Goal: Task Accomplishment & Management: Manage account settings

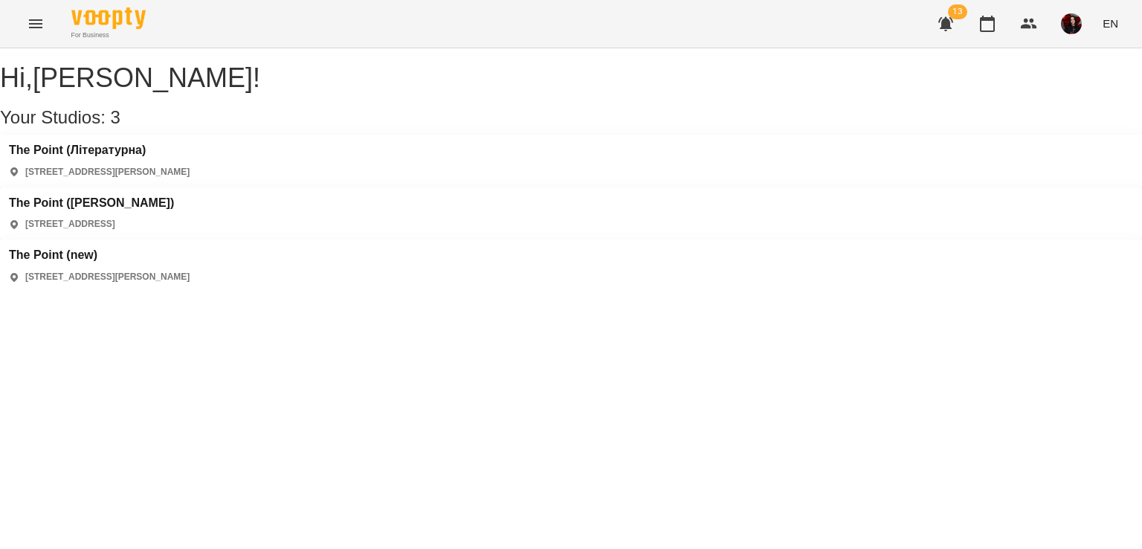
click at [505, 187] on div "The Point ([PERSON_NAME]) [STREET_ADDRESS]" at bounding box center [571, 213] width 1142 height 53
click at [174, 196] on h3 "The Point ([PERSON_NAME])" at bounding box center [91, 202] width 165 height 13
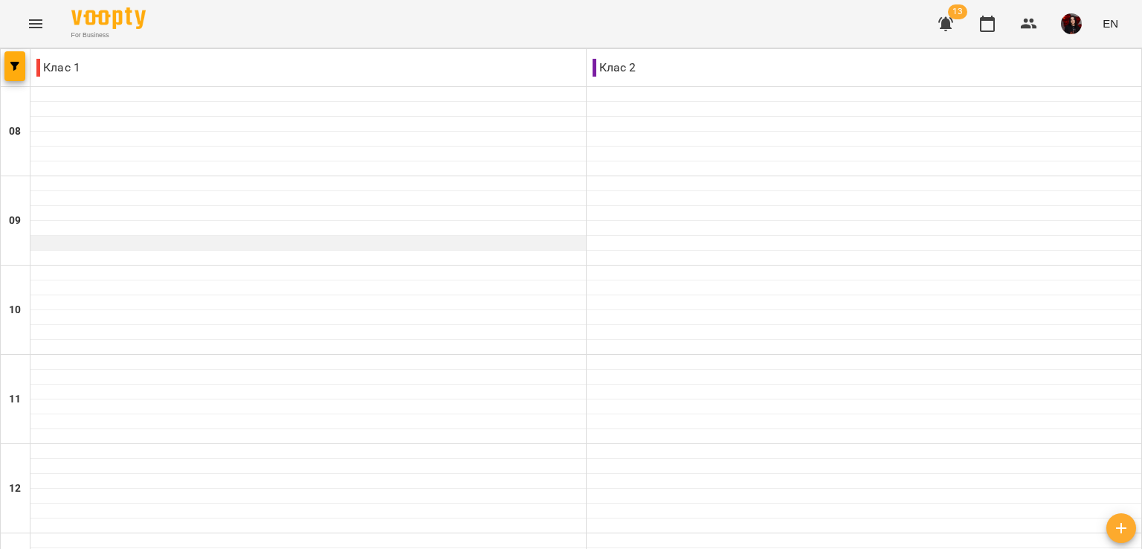
scroll to position [669, 0]
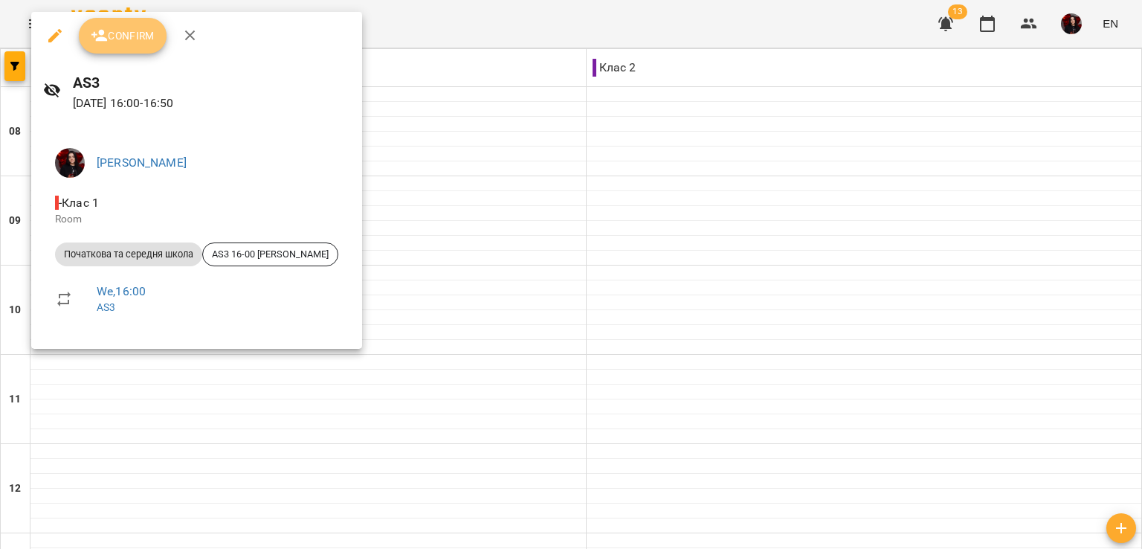
click at [104, 41] on icon "button" at bounding box center [99, 36] width 16 height 12
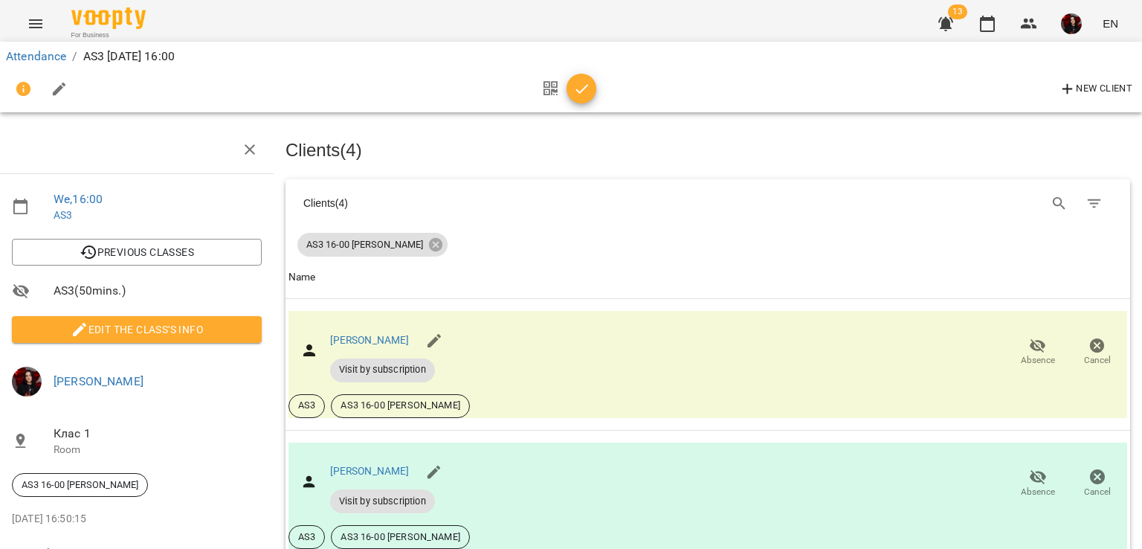
scroll to position [210, 6]
click at [577, 91] on icon "button" at bounding box center [582, 89] width 13 height 10
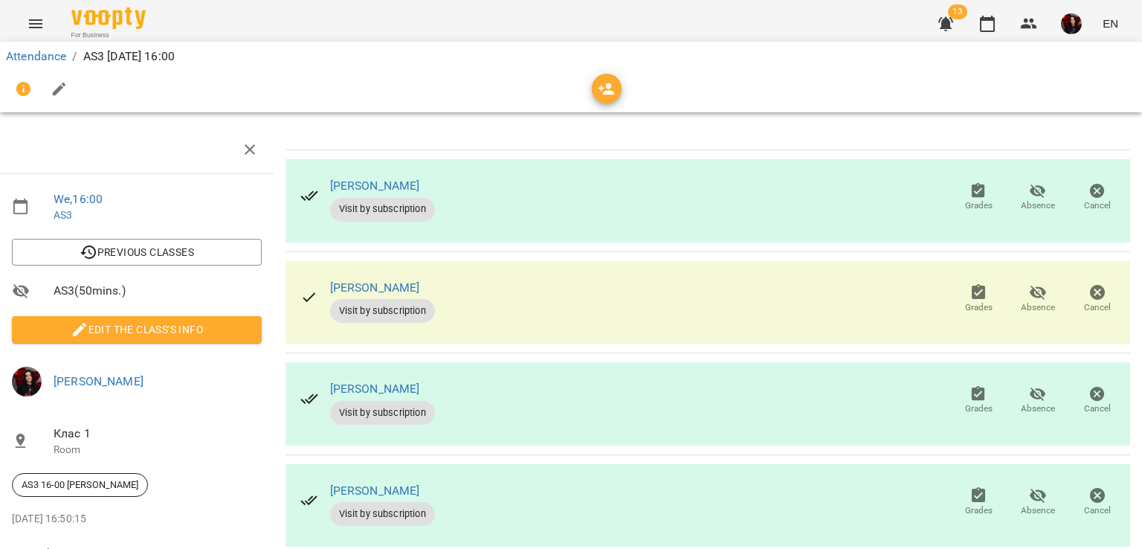
click at [577, 191] on td "[PERSON_NAME] Visit by subscription Grades Absence Cancel" at bounding box center [708, 201] width 845 height 102
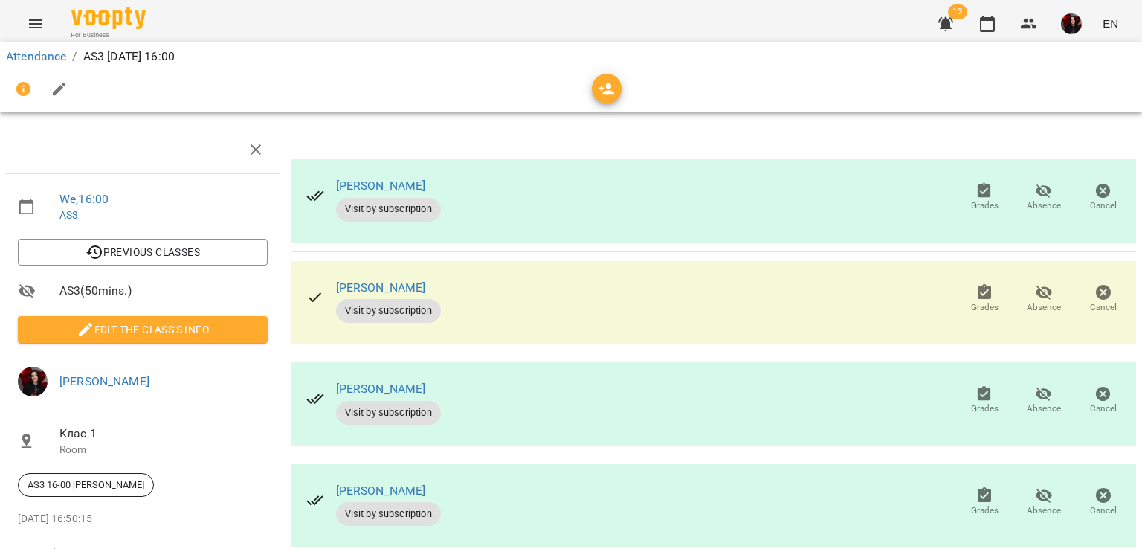
scroll to position [59, 0]
click at [964, 182] on span "Grades" at bounding box center [985, 197] width 42 height 30
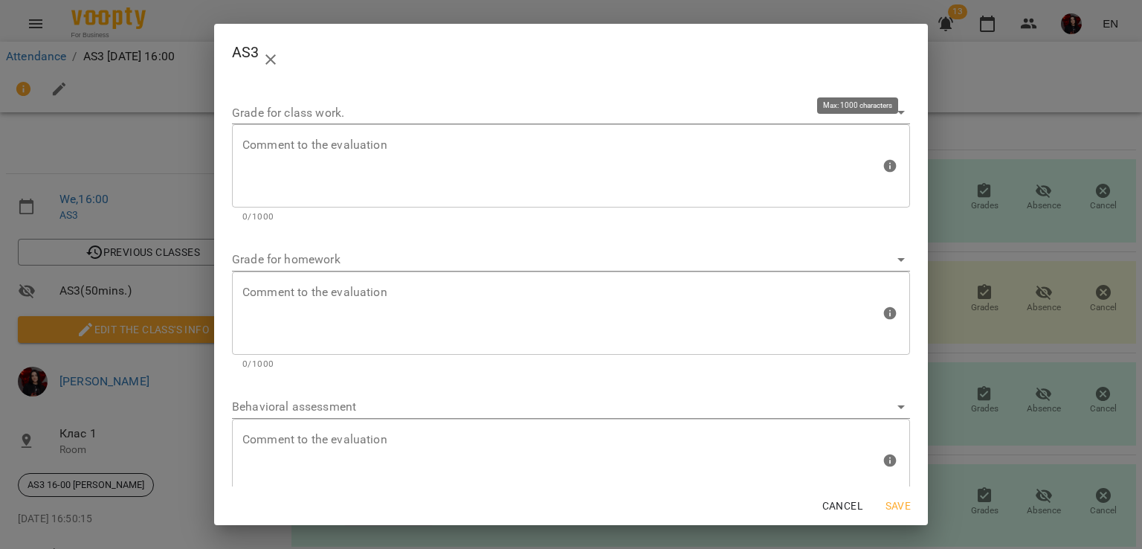
click at [402, 137] on div "Comment to the evaluation" at bounding box center [571, 165] width 678 height 83
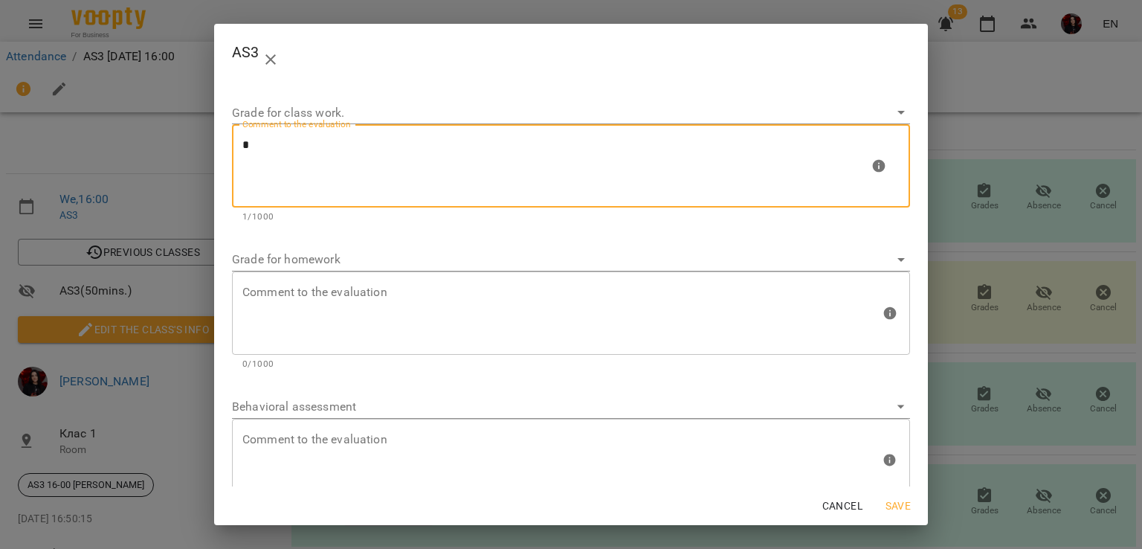
type textarea "*"
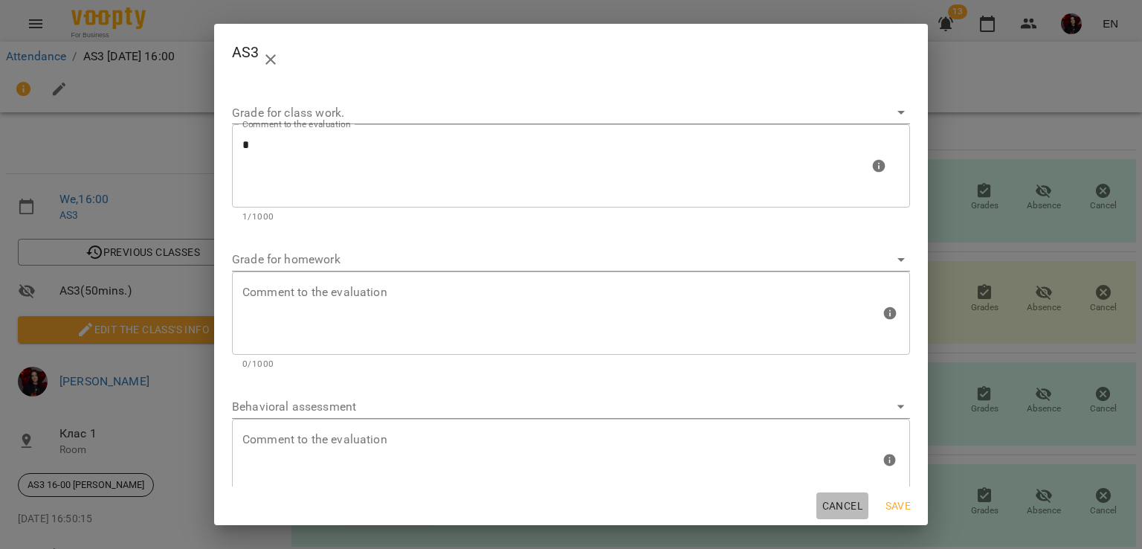
click at [854, 506] on span "Cancel" at bounding box center [842, 506] width 40 height 18
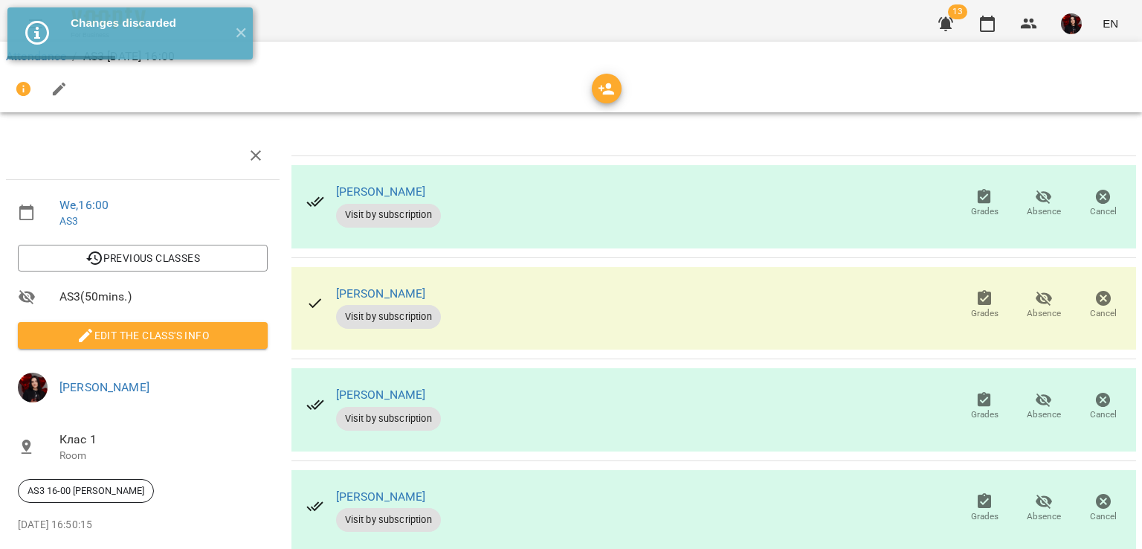
scroll to position [1, 0]
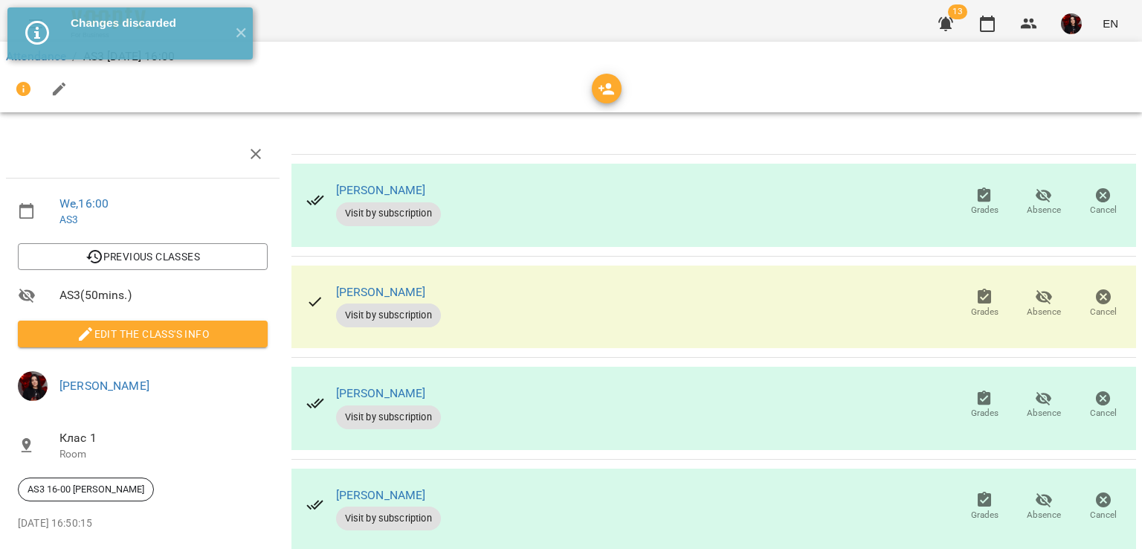
click at [978, 199] on icon "button" at bounding box center [984, 194] width 13 height 15
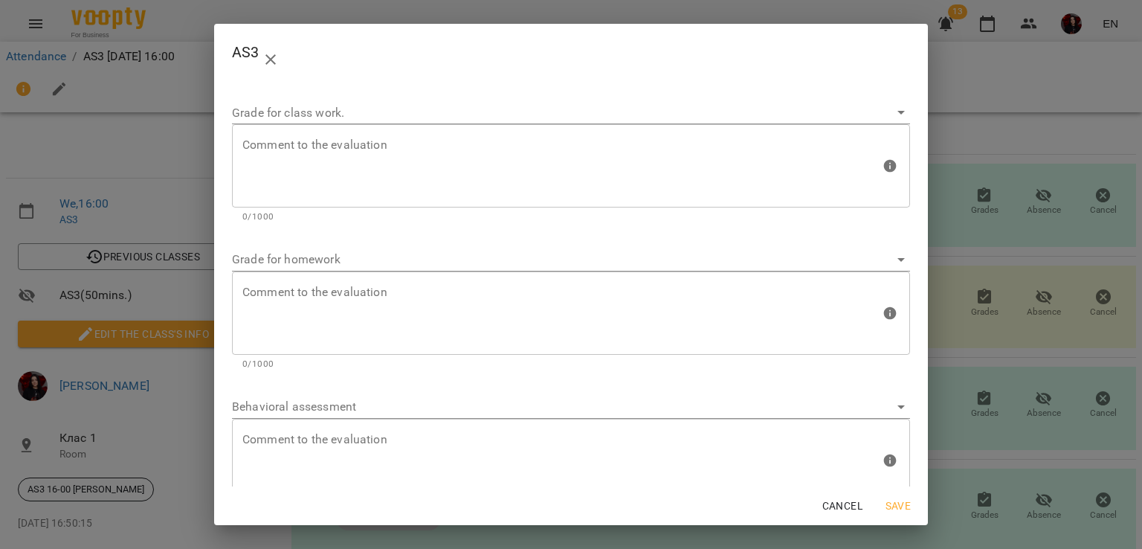
click at [434, 120] on body "For Business 13 EN Attendance / AS3 [DATE] 16:00 We , 16:00 AS3 Previous Classe…" at bounding box center [571, 296] width 1142 height 592
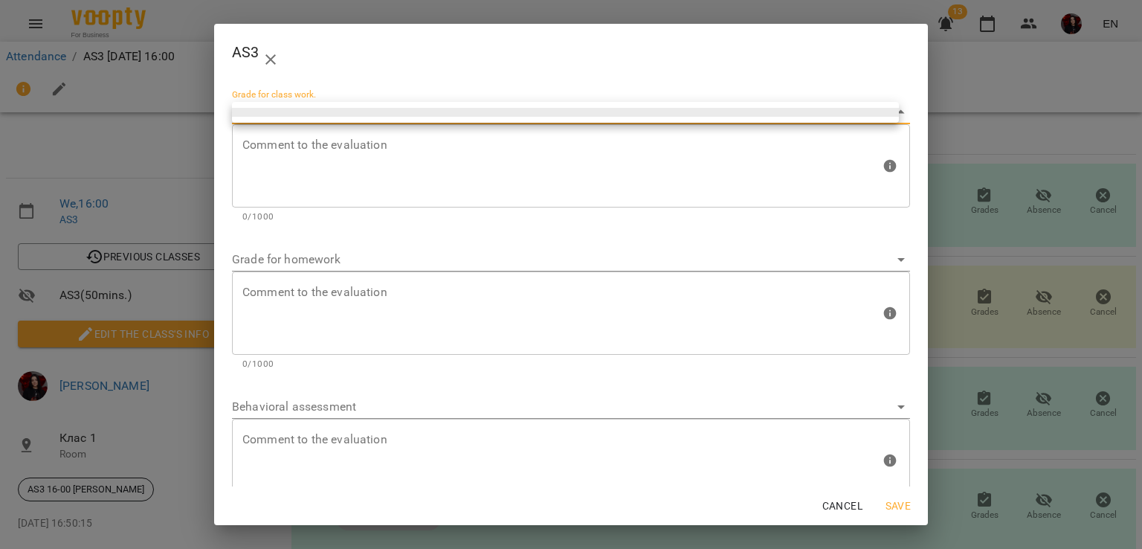
click at [436, 154] on div at bounding box center [571, 274] width 1142 height 549
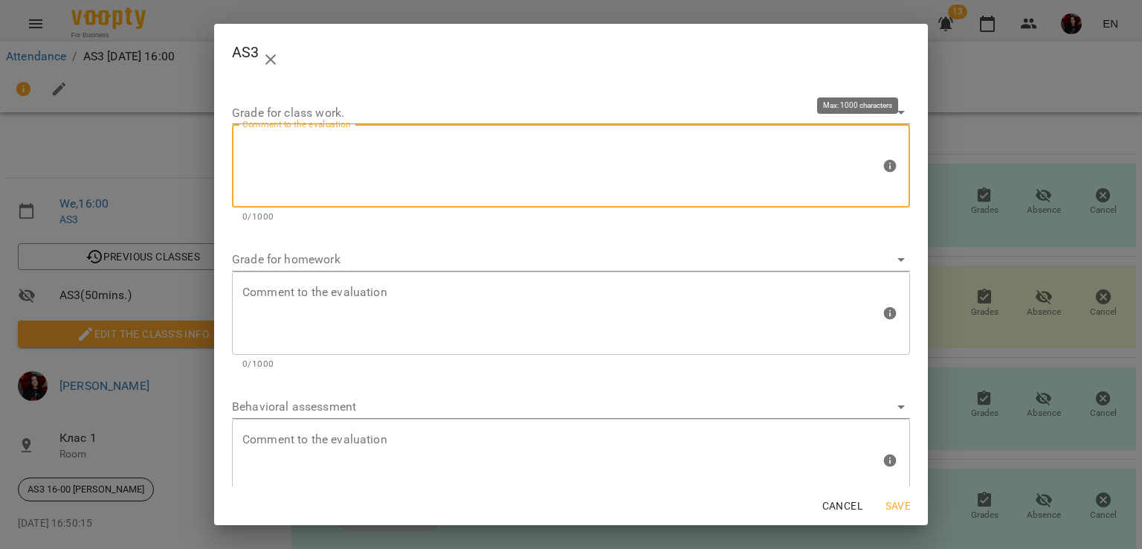
click at [436, 154] on textarea at bounding box center [561, 166] width 638 height 56
type textarea "*"
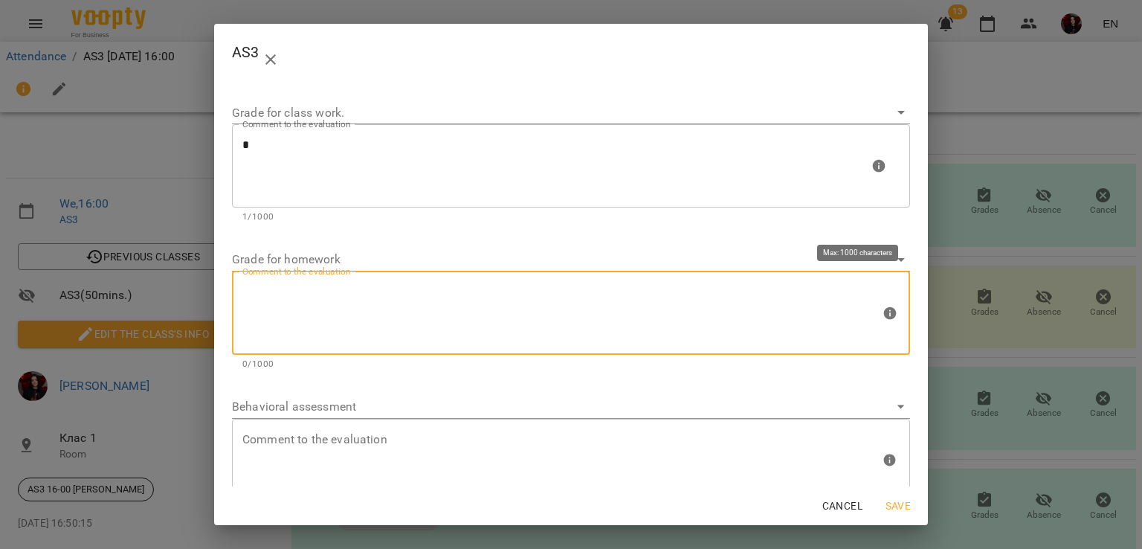
click at [365, 335] on textarea at bounding box center [561, 313] width 638 height 56
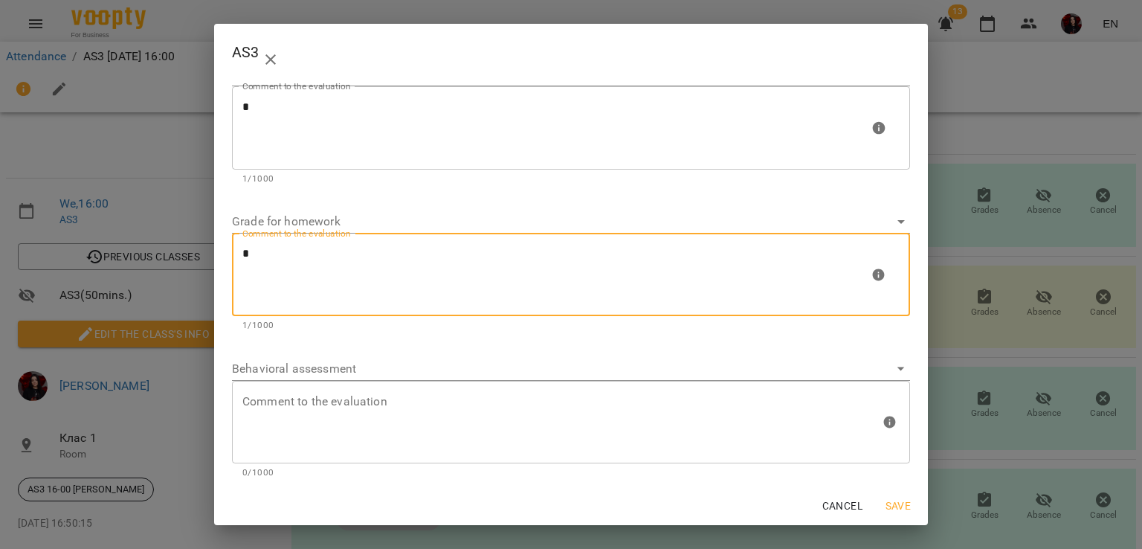
type textarea "*"
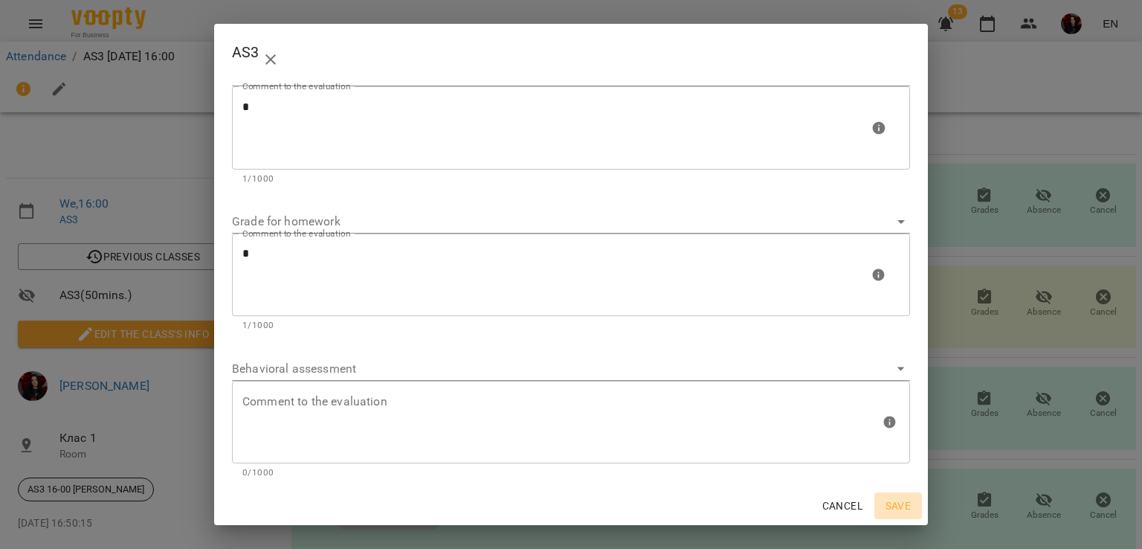
click at [893, 500] on span "Save" at bounding box center [898, 506] width 36 height 18
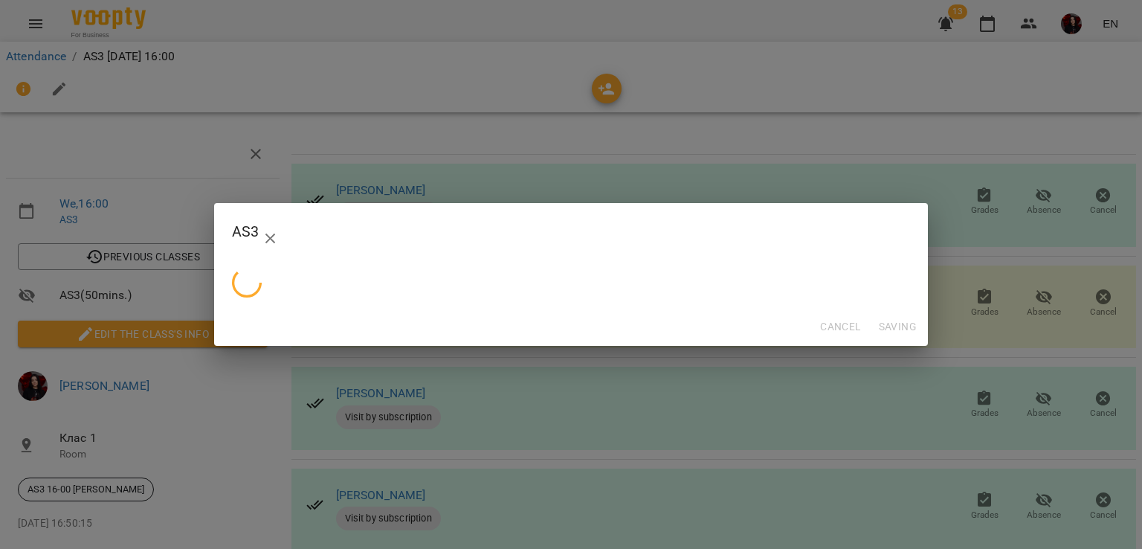
scroll to position [0, 0]
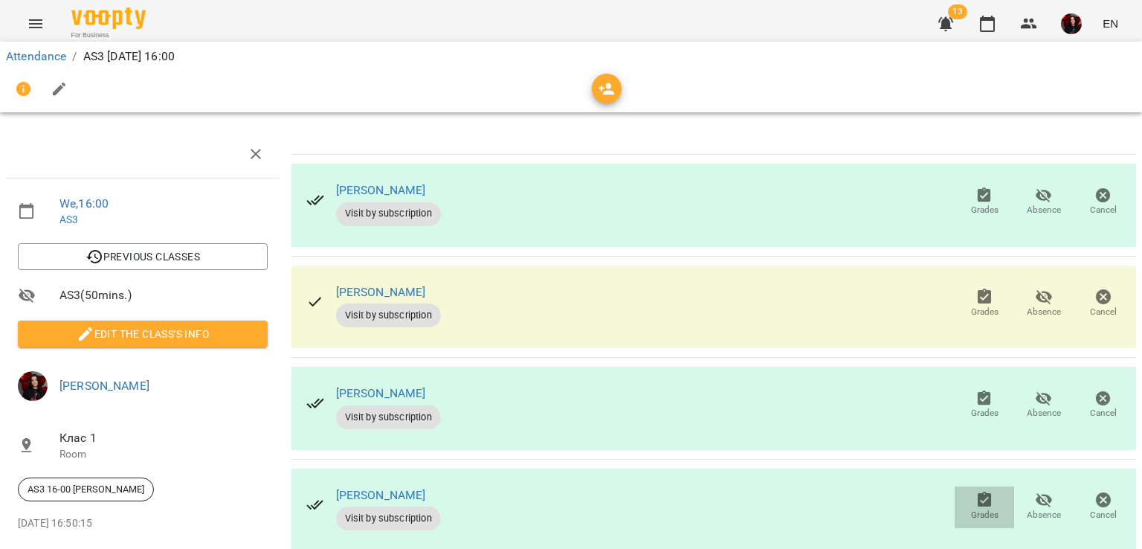
click at [980, 512] on span "Grades" at bounding box center [985, 515] width 28 height 13
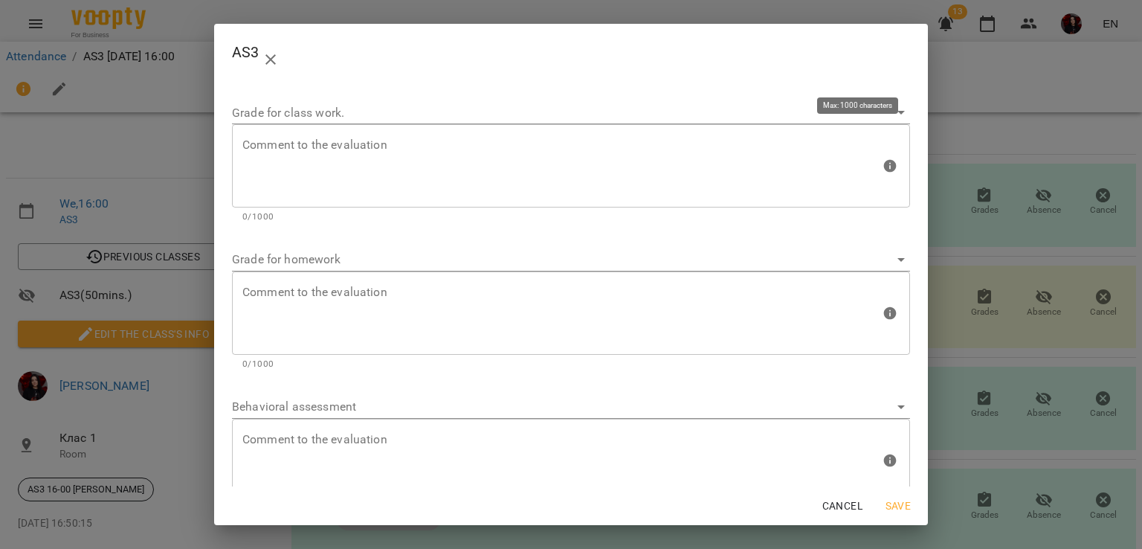
click at [477, 129] on div "Comment to the evaluation" at bounding box center [571, 165] width 678 height 83
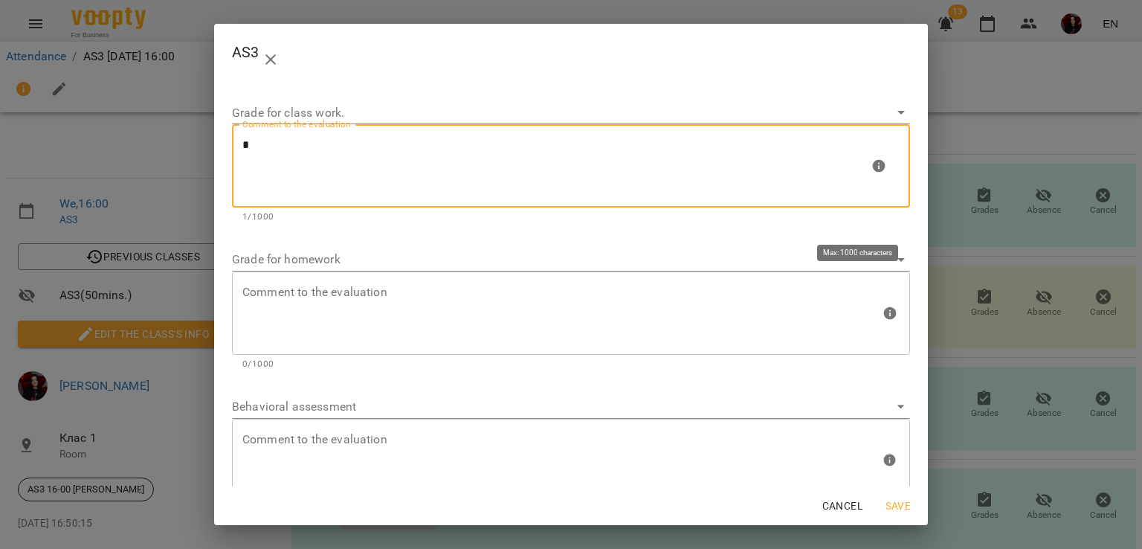
type textarea "*"
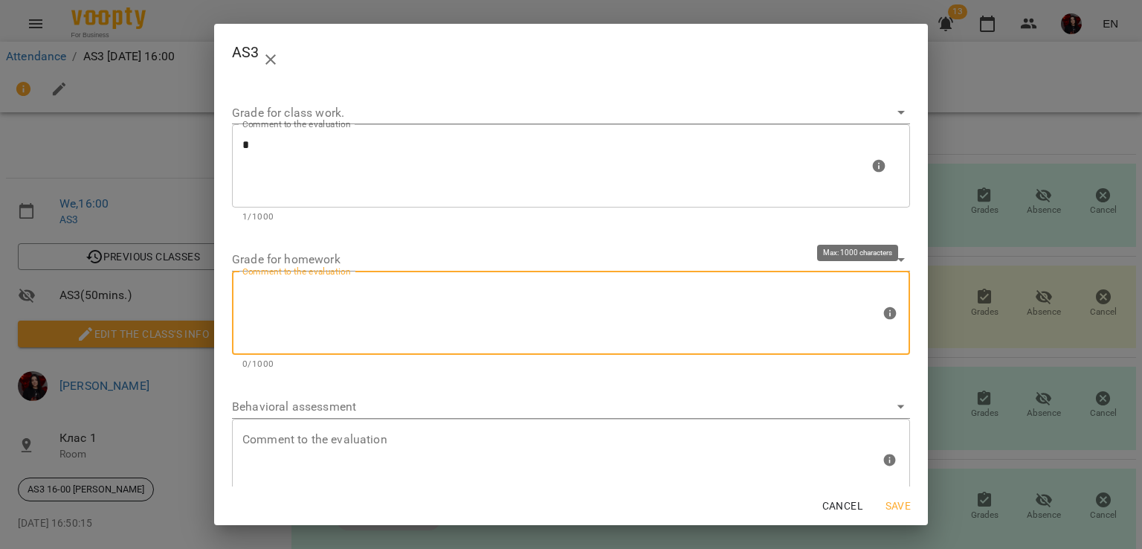
click at [421, 303] on textarea at bounding box center [561, 313] width 638 height 56
type textarea "*"
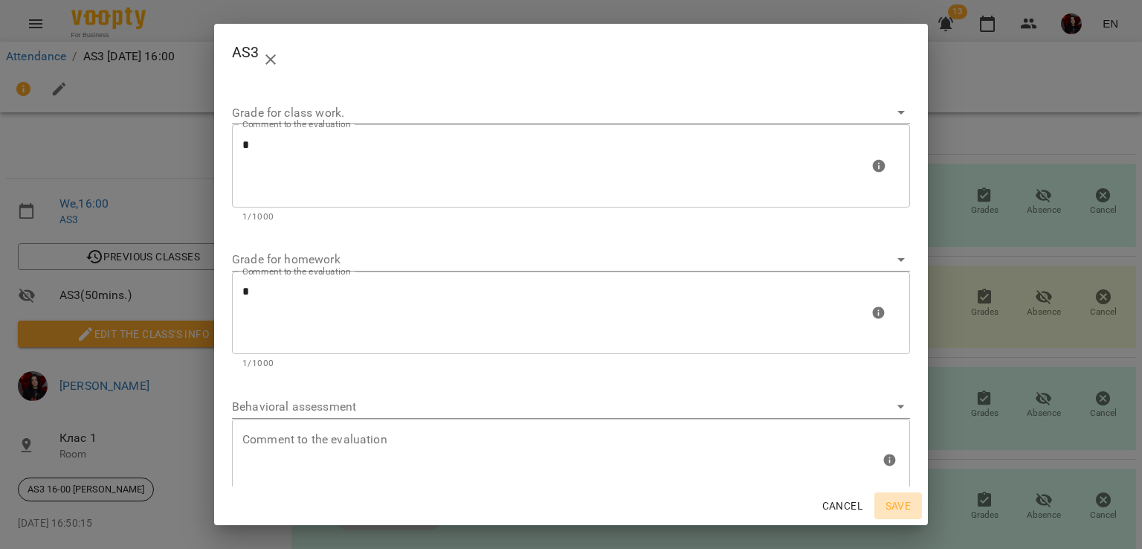
click at [895, 514] on span "Save" at bounding box center [898, 506] width 36 height 18
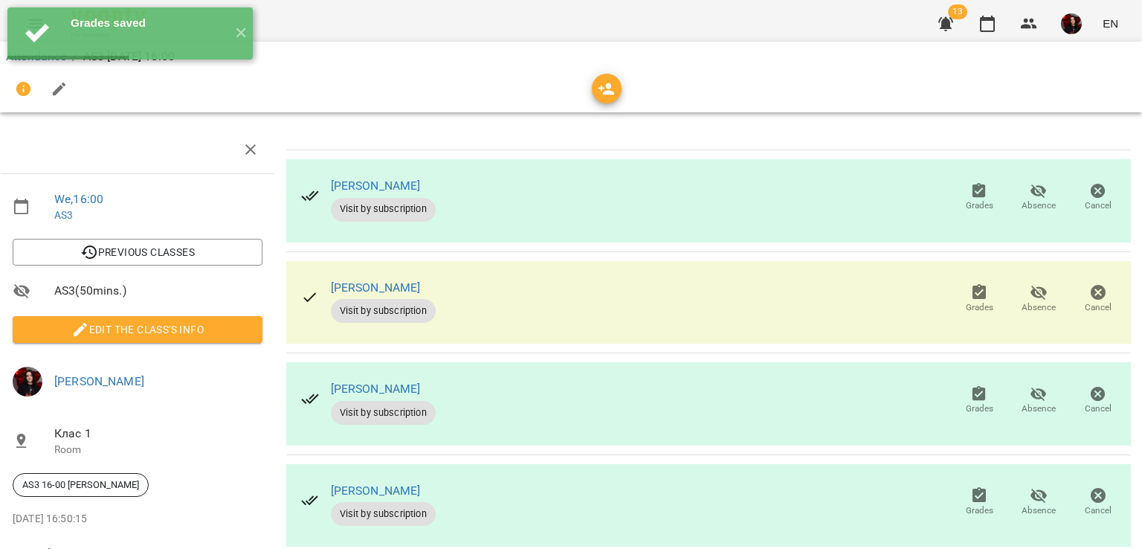
scroll to position [59, 6]
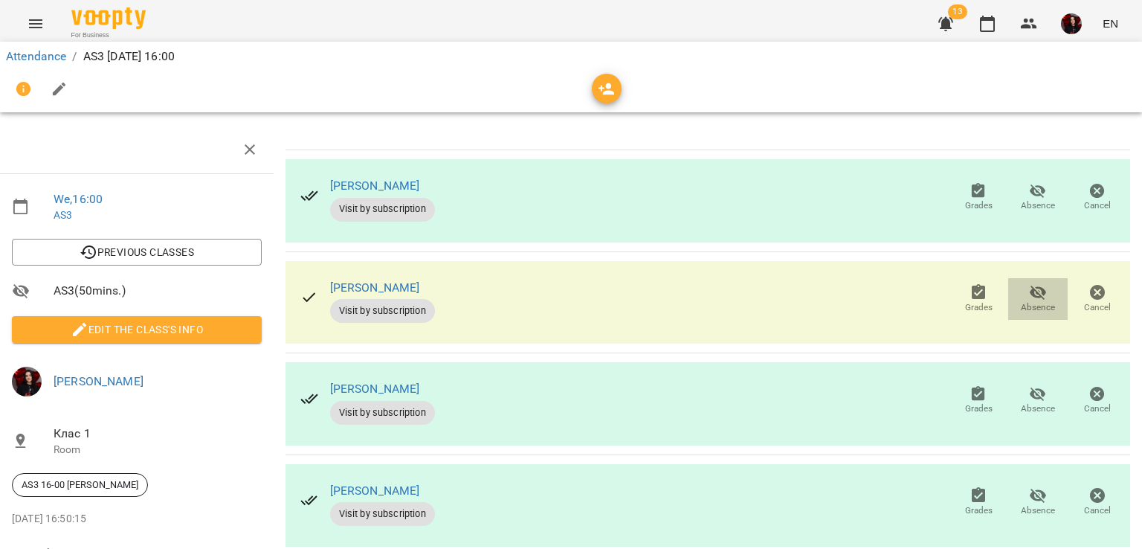
click at [1031, 301] on span "Absence" at bounding box center [1038, 307] width 34 height 13
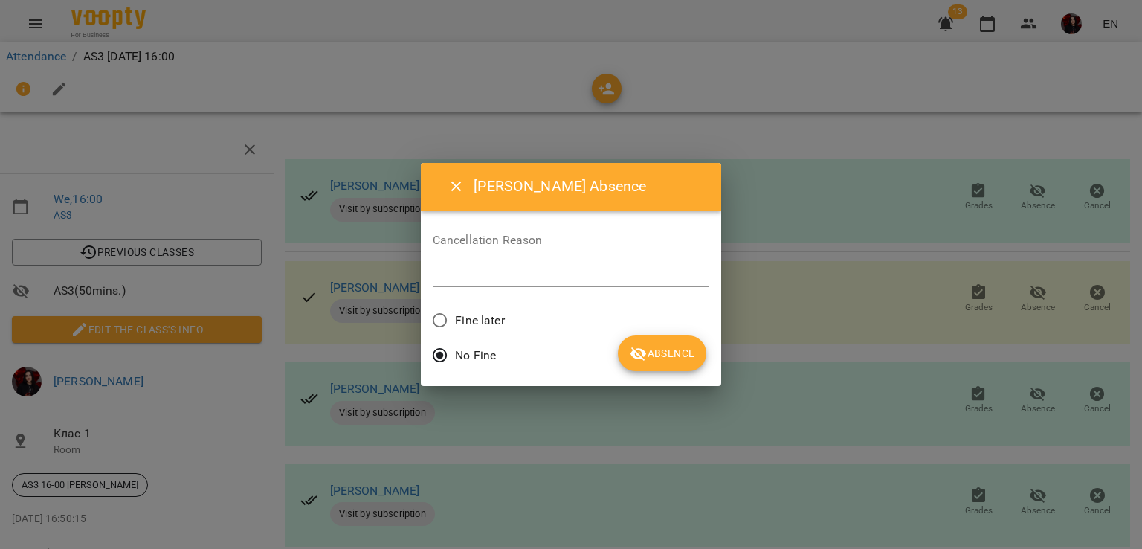
click at [470, 318] on span "Fine later" at bounding box center [479, 321] width 49 height 18
click at [669, 361] on span "Absence" at bounding box center [662, 353] width 65 height 18
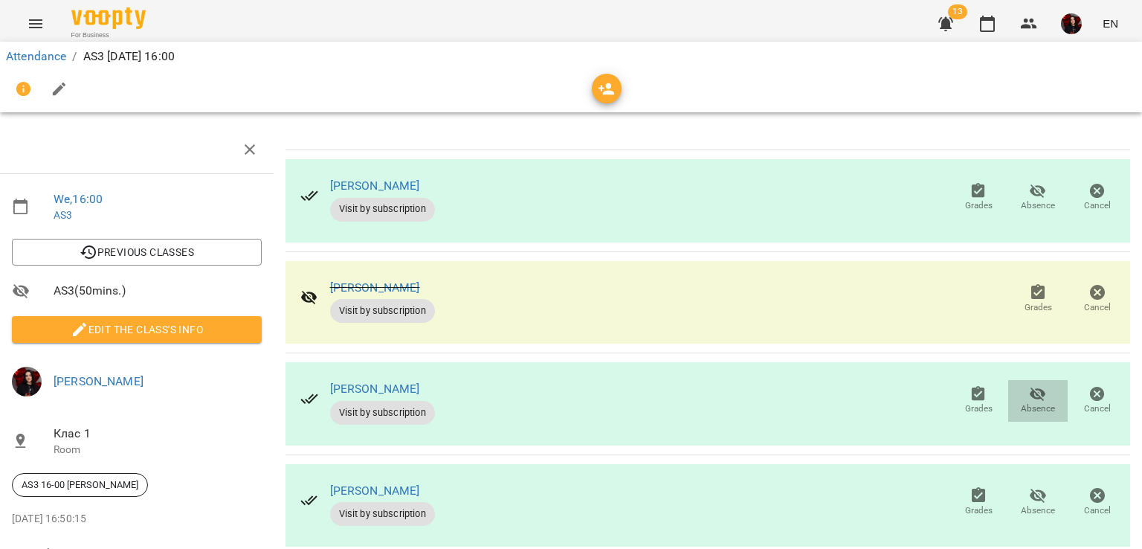
click at [1029, 385] on icon "button" at bounding box center [1038, 394] width 18 height 18
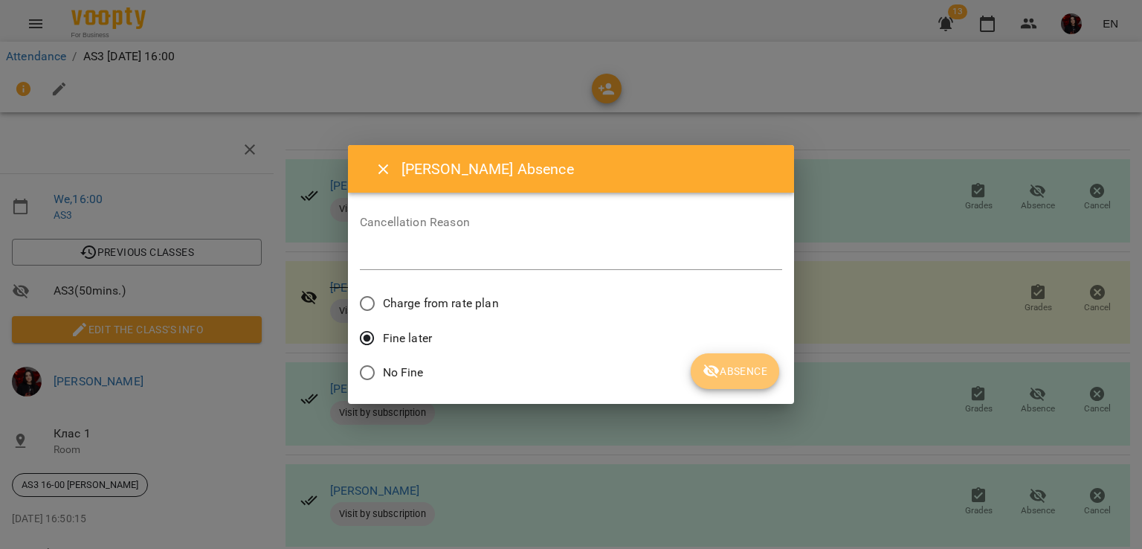
click at [731, 370] on span "Absence" at bounding box center [735, 371] width 65 height 18
